Goal: Task Accomplishment & Management: Use online tool/utility

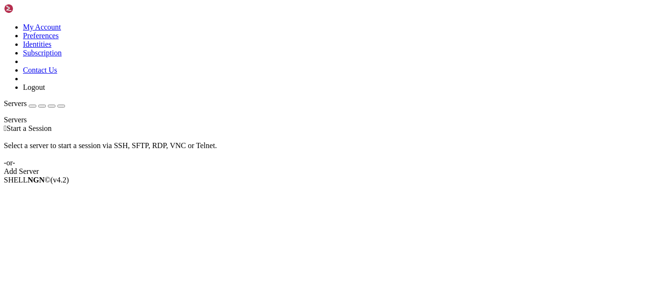
click at [393, 176] on div " Start a Session Select a server to start a session via SSH, SFTP, RDP, VNC or…" at bounding box center [326, 150] width 645 height 52
click at [372, 175] on div "Add Server" at bounding box center [326, 171] width 645 height 9
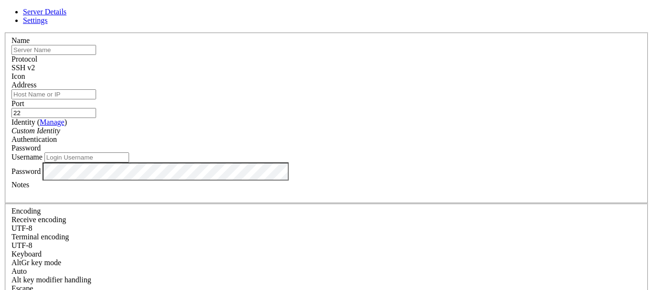
click at [96, 108] on input "22" at bounding box center [53, 113] width 85 height 10
click at [96, 55] on input "text" at bounding box center [53, 50] width 85 height 10
paste input "[DOMAIN_NAME]""
type input "[DOMAIN_NAME]"
click at [395, 65] on div "SSH v2" at bounding box center [326, 68] width 630 height 9
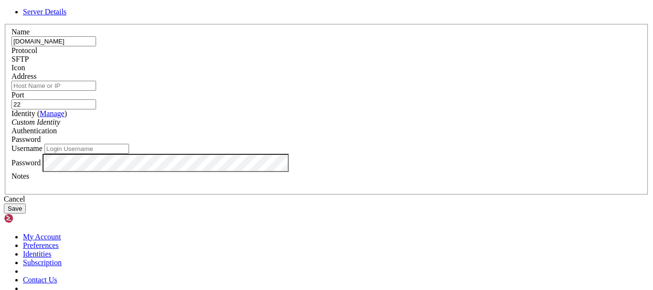
click at [425, 154] on div "Username" at bounding box center [326, 149] width 630 height 10
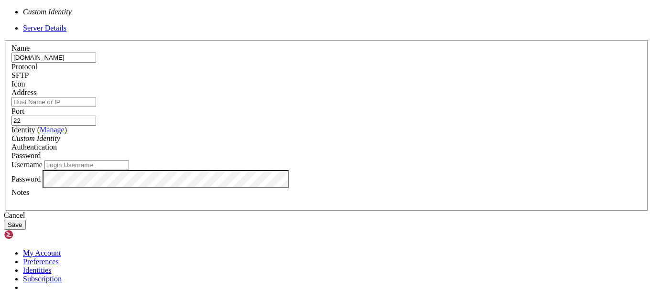
click at [283, 134] on div "Custom Identity" at bounding box center [326, 138] width 630 height 9
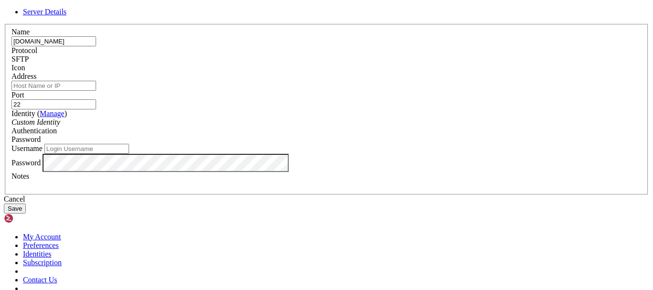
click at [283, 124] on div "Custom Identity" at bounding box center [326, 122] width 630 height 9
click at [406, 172] on div "Password" at bounding box center [326, 163] width 630 height 18
click at [129, 154] on input "Username" at bounding box center [86, 149] width 85 height 10
type input "jallen"
click at [26, 214] on button "Save" at bounding box center [15, 209] width 22 height 10
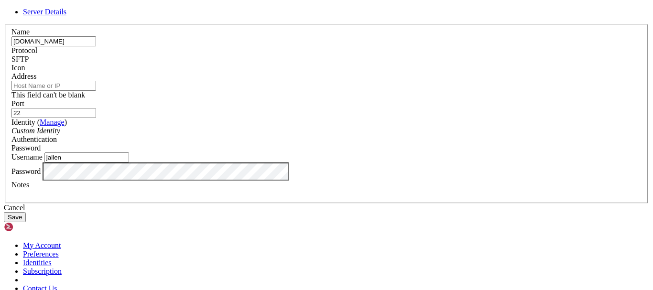
click at [96, 83] on input "Address" at bounding box center [53, 86] width 85 height 10
click at [57, 135] on label "Authentication" at bounding box center [33, 139] width 45 height 8
click at [11, 72] on span at bounding box center [11, 72] width 0 height 0
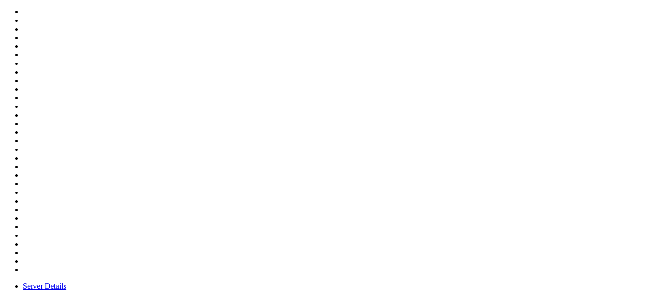
scroll to position [317, 0]
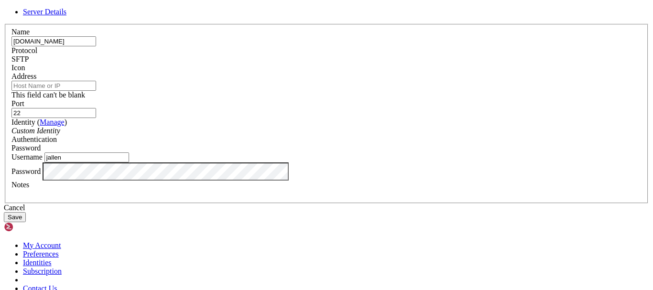
click at [413, 45] on div "Name [DOMAIN_NAME] Protocol SFTP Icon Address This field can't be blank Port 22" at bounding box center [326, 114] width 645 height 180
click at [96, 46] on input "[DOMAIN_NAME]" at bounding box center [53, 41] width 85 height 10
click at [96, 91] on input "Address" at bounding box center [53, 86] width 85 height 10
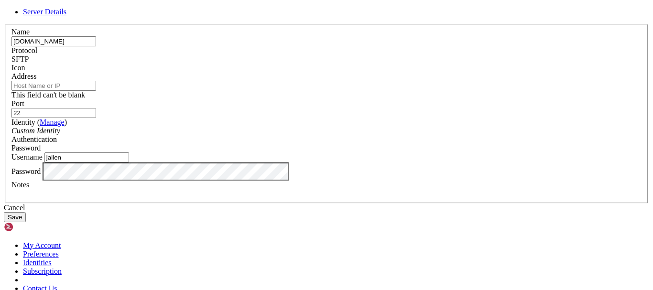
paste input "[DOMAIN_NAME]"
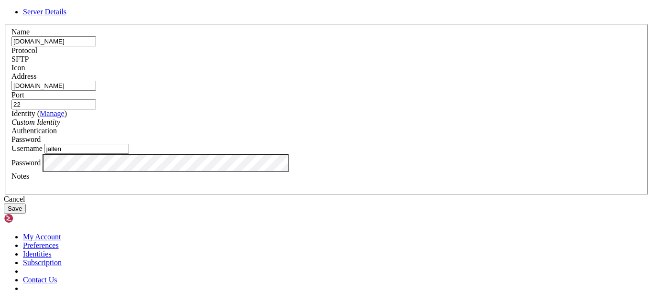
type input "[DOMAIN_NAME]"
click at [96, 46] on input "[DOMAIN_NAME]" at bounding box center [53, 41] width 85 height 10
type input "slimerson"
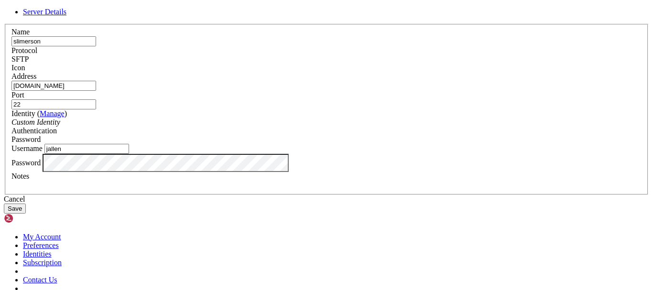
click at [26, 214] on button "Save" at bounding box center [15, 209] width 22 height 10
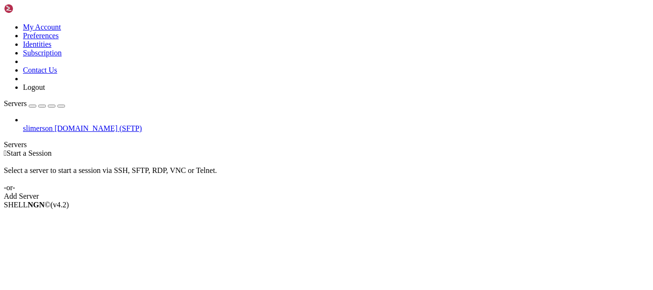
click at [55, 124] on span "[DOMAIN_NAME] (SFTP)" at bounding box center [98, 128] width 87 height 8
click at [62, 124] on span "[DOMAIN_NAME] (SFTP)" at bounding box center [98, 128] width 87 height 8
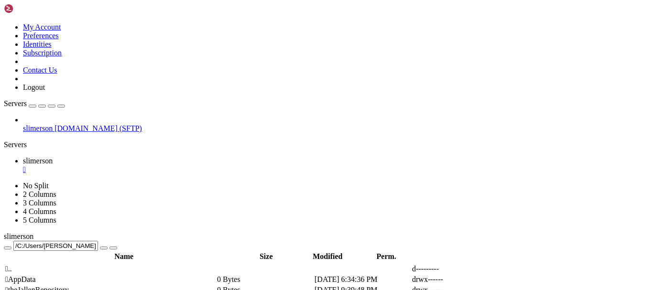
click at [69, 286] on span " theJallenRepository" at bounding box center [37, 290] width 64 height 8
click at [12, 265] on span " .." at bounding box center [8, 269] width 7 height 8
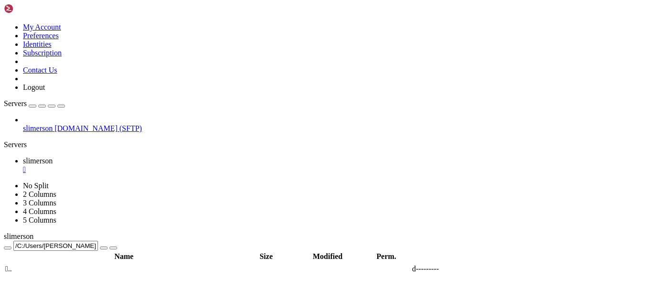
click at [12, 265] on span " .." at bounding box center [8, 269] width 7 height 8
click at [69, 286] on span " theJallenRepository" at bounding box center [37, 290] width 64 height 8
type input "/C:/Users/[PERSON_NAME]/theJallenRepository"
